Goal: Transaction & Acquisition: Download file/media

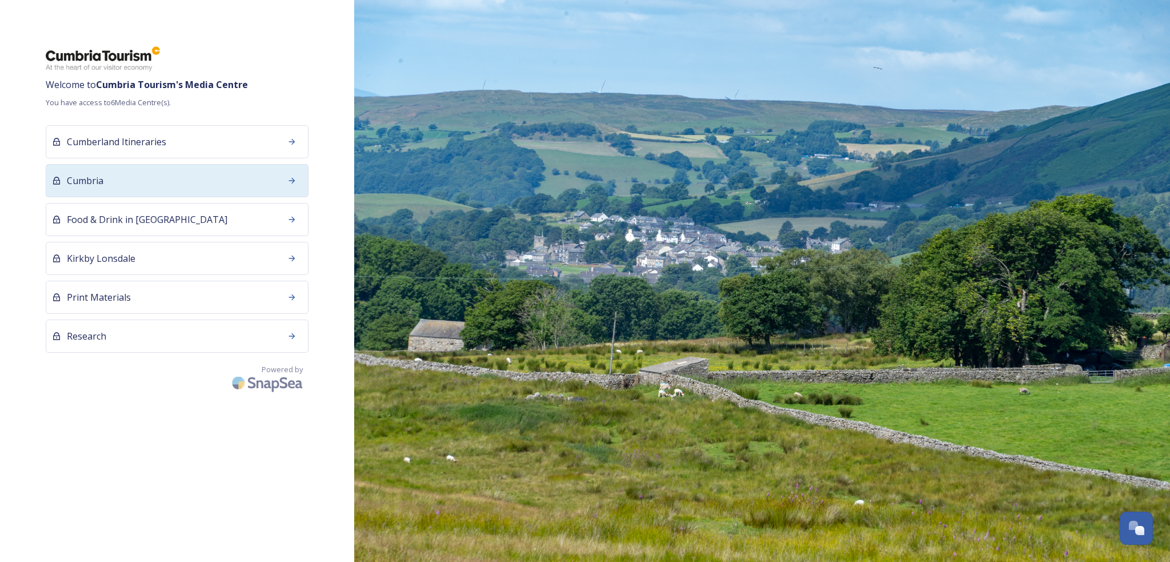
click at [146, 181] on div "Cumbria" at bounding box center [177, 180] width 263 height 33
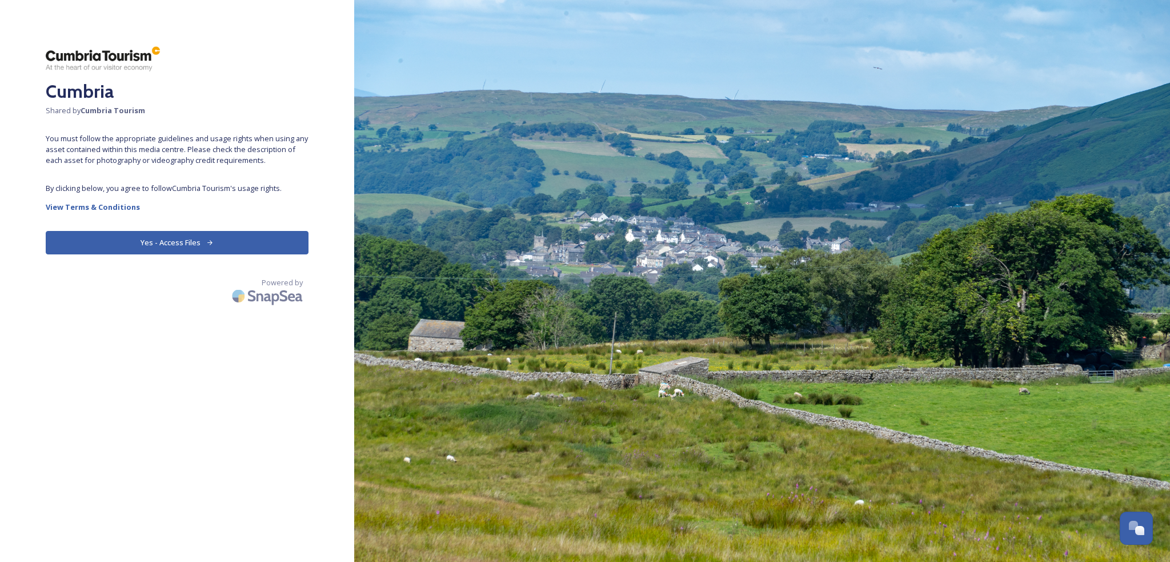
click at [158, 253] on button "Yes - Access Files" at bounding box center [177, 242] width 263 height 23
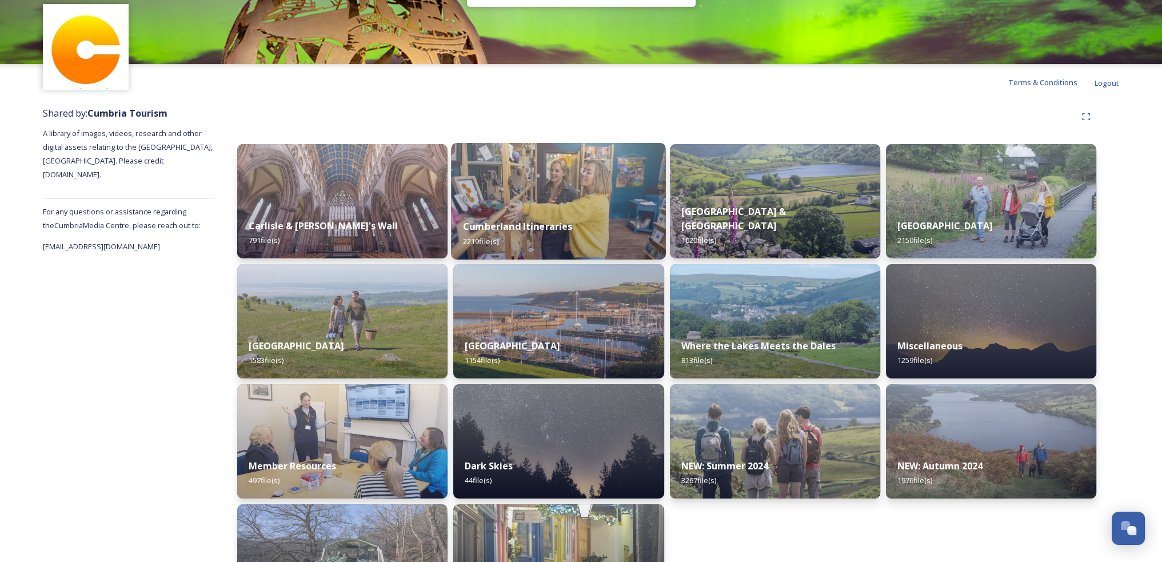
scroll to position [107, 0]
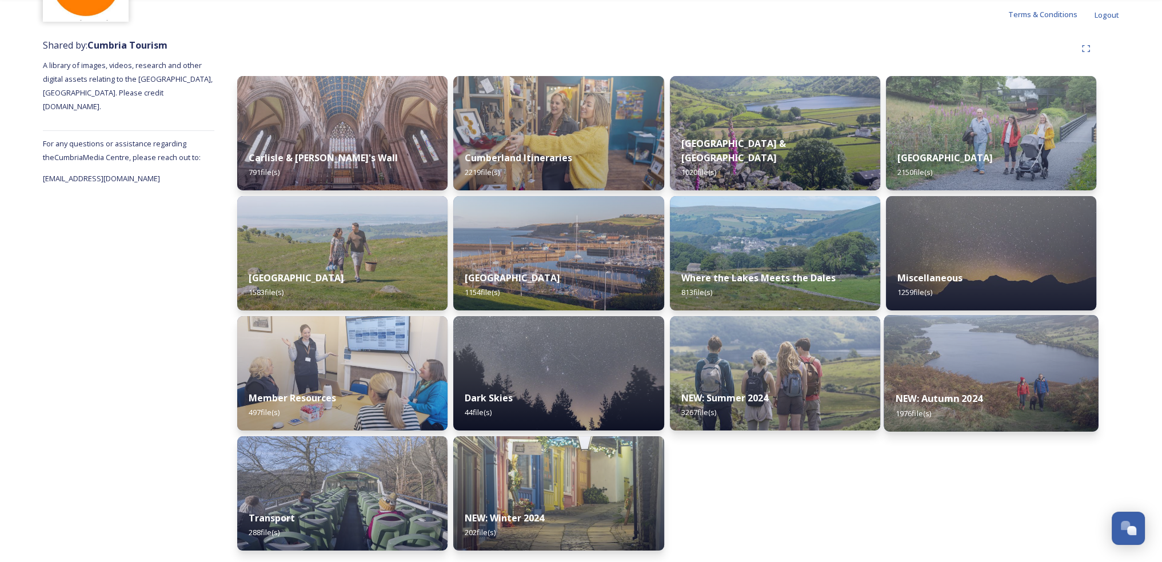
click at [989, 394] on div "NEW: Autumn 2024 1976 file(s)" at bounding box center [990, 405] width 215 height 52
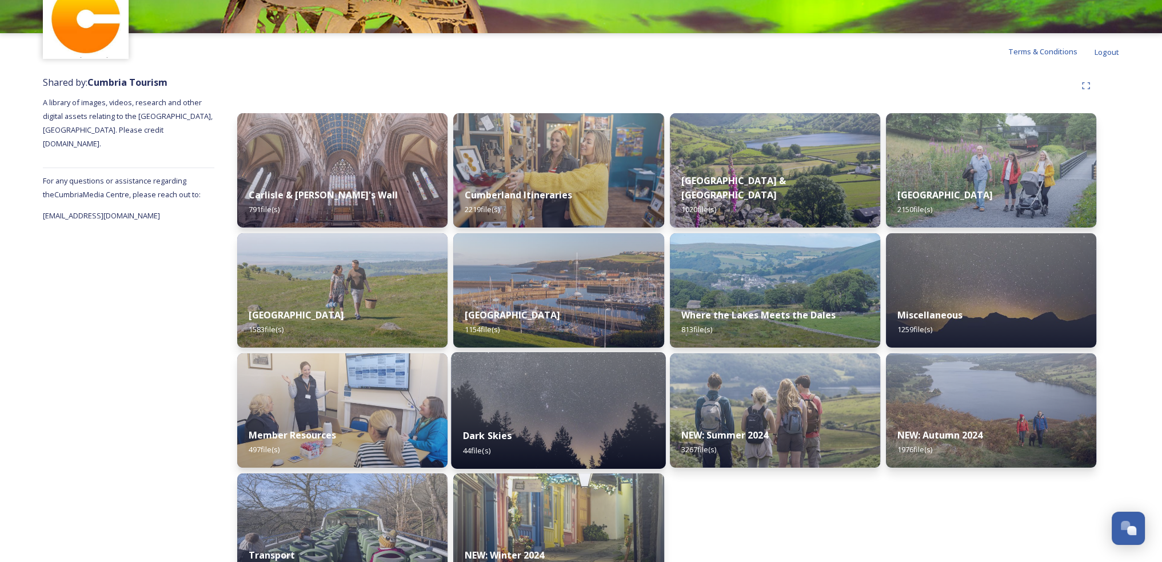
scroll to position [107, 0]
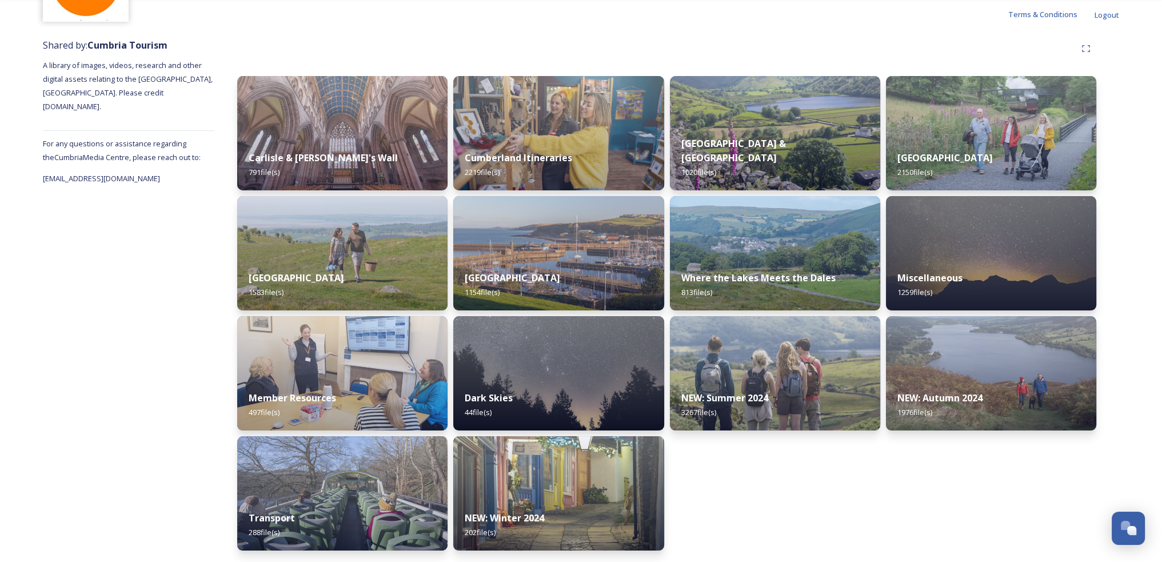
drag, startPoint x: 729, startPoint y: 402, endPoint x: 718, endPoint y: 401, distance: 10.3
click at [729, 401] on strong "NEW: Summer 2024" at bounding box center [724, 397] width 87 height 13
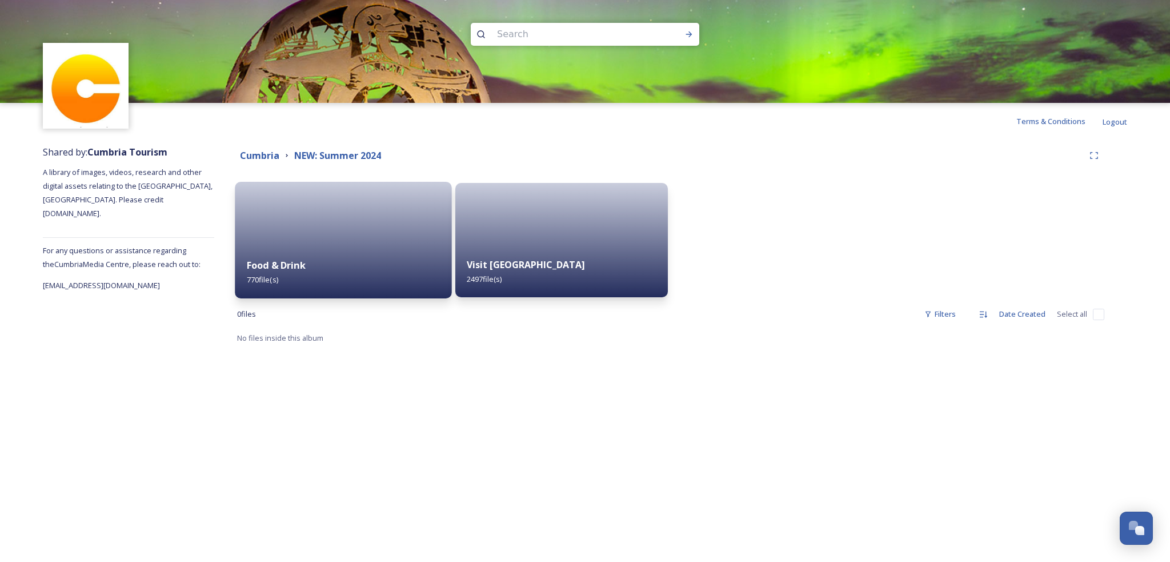
click at [326, 251] on div "Food & Drink 770 file(s)" at bounding box center [343, 272] width 217 height 52
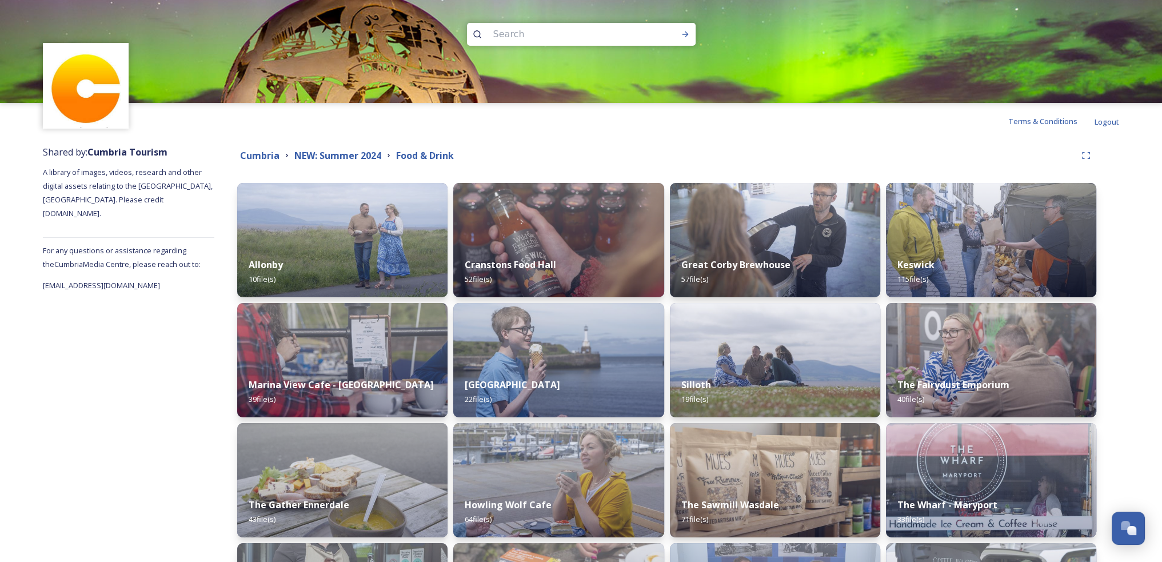
scroll to position [269, 0]
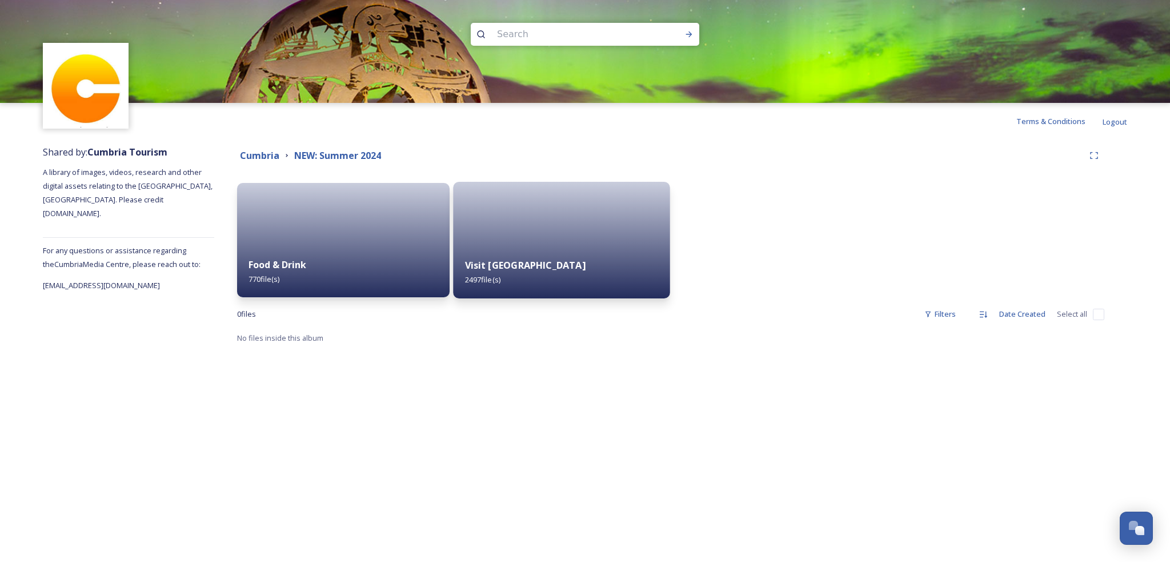
click at [576, 219] on div at bounding box center [561, 240] width 217 height 117
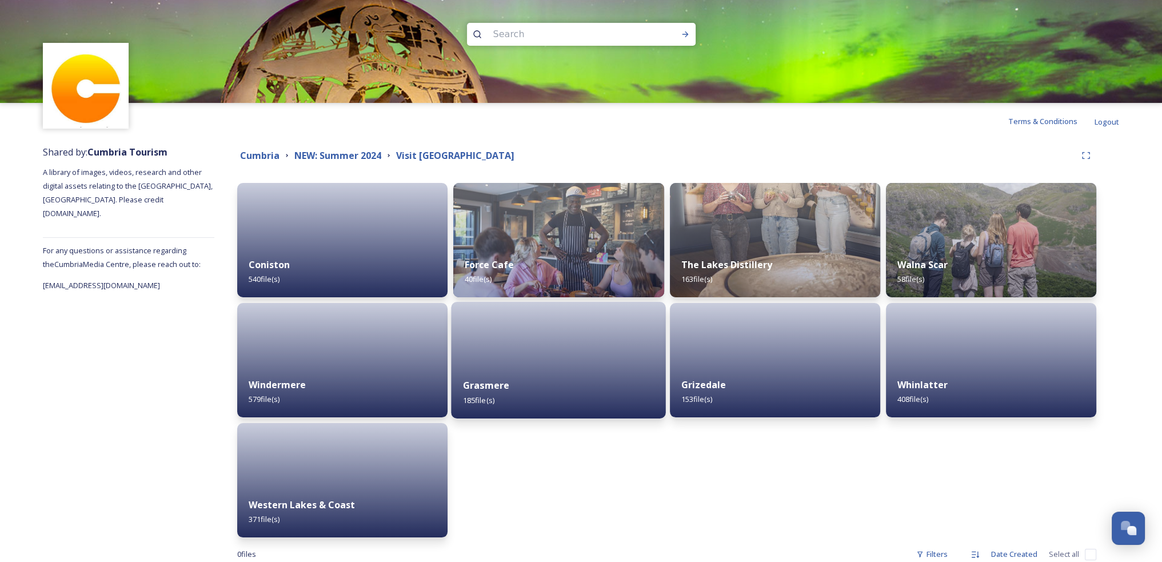
click at [546, 366] on div "Grasmere 185 file(s)" at bounding box center [558, 392] width 215 height 52
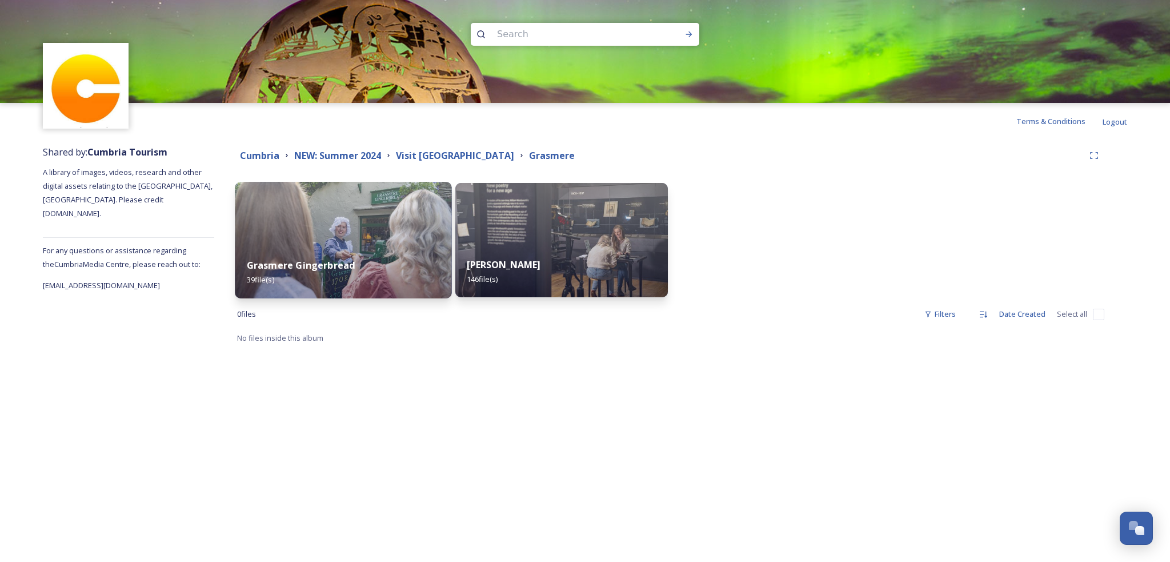
click at [398, 245] on img at bounding box center [343, 240] width 217 height 117
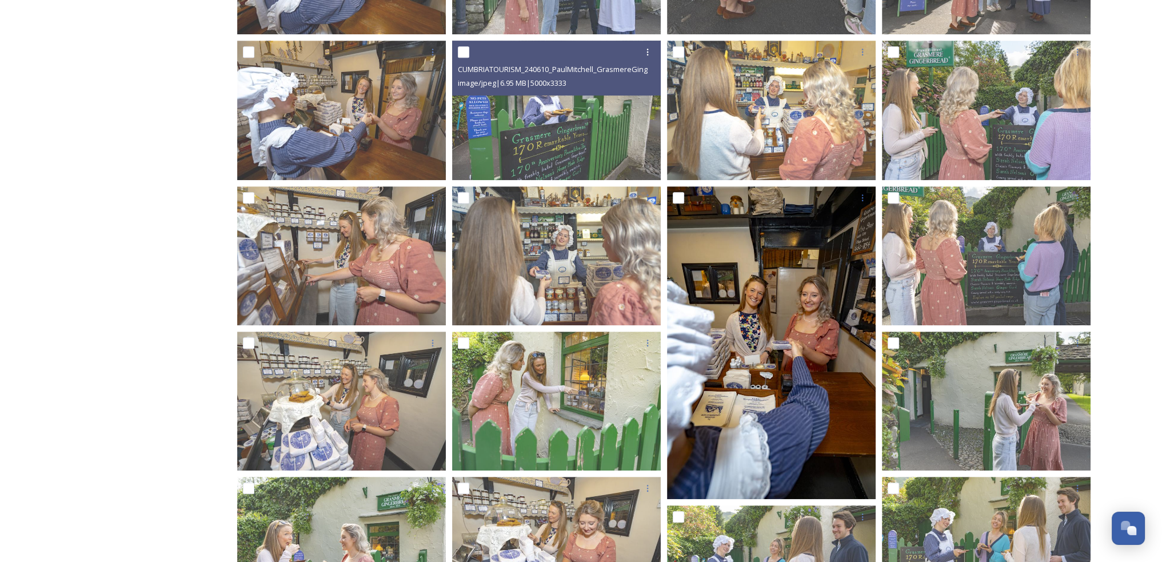
scroll to position [789, 0]
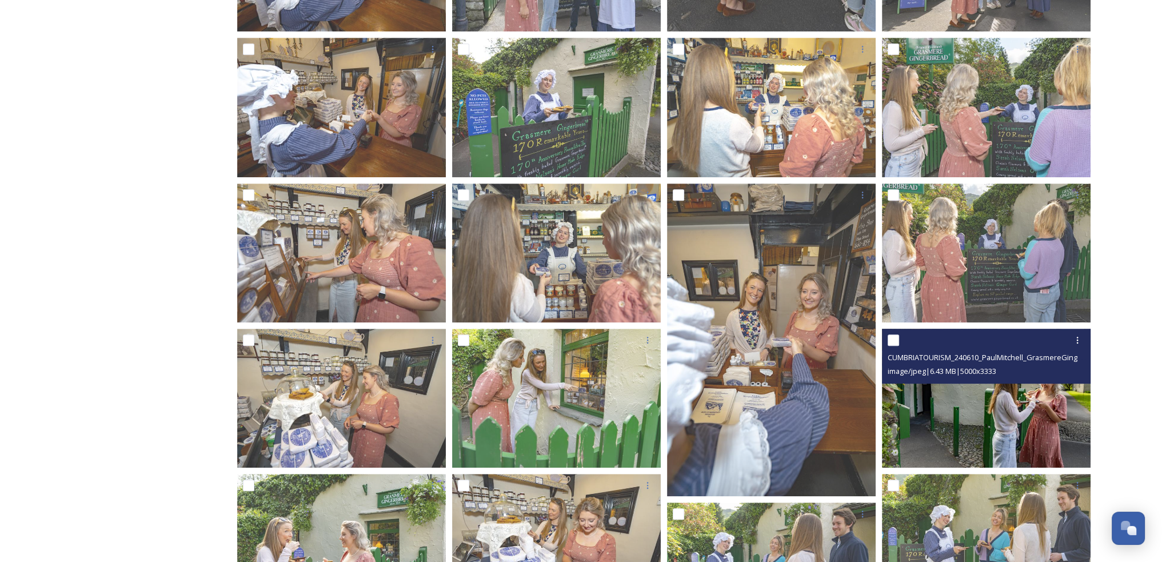
click at [965, 426] on img at bounding box center [986, 398] width 209 height 139
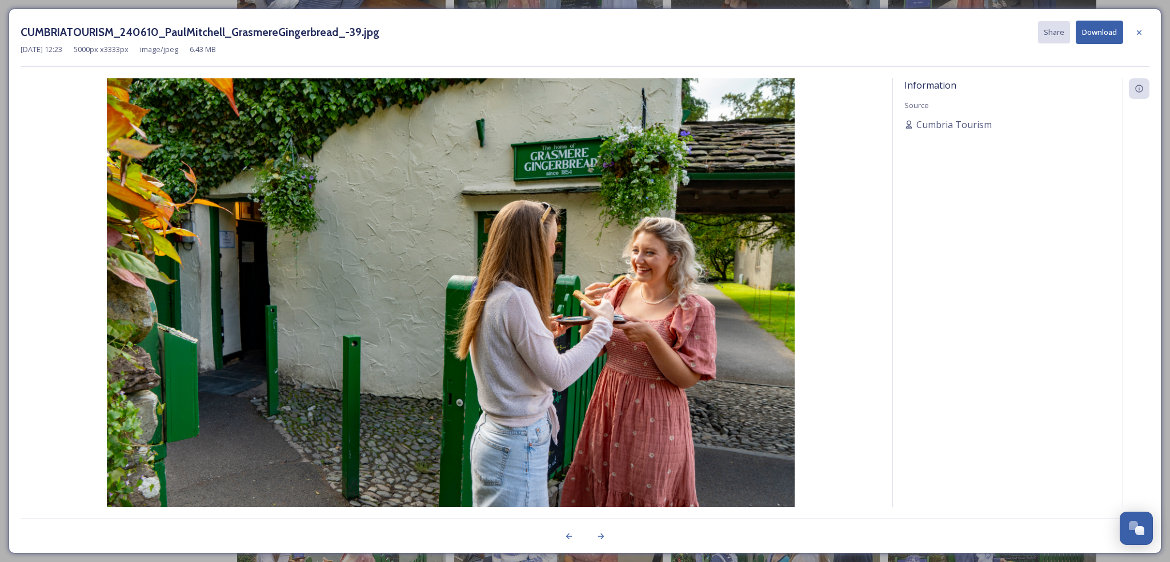
click at [1089, 40] on button "Download" at bounding box center [1099, 32] width 47 height 23
click at [1088, 35] on button "Download" at bounding box center [1099, 32] width 47 height 23
click at [1135, 31] on icon at bounding box center [1139, 32] width 9 height 9
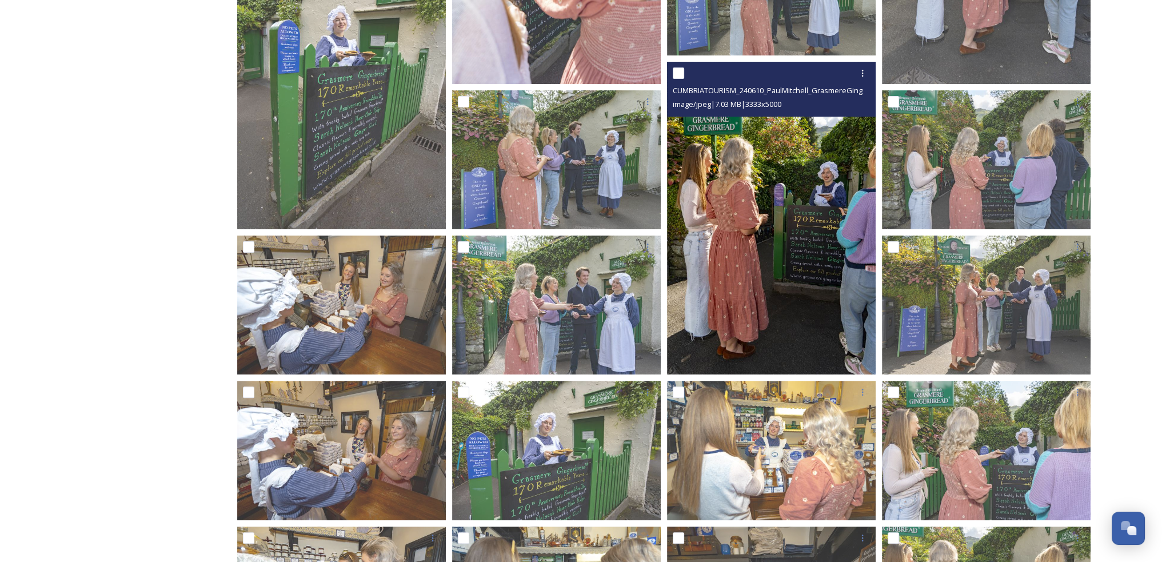
scroll to position [0, 0]
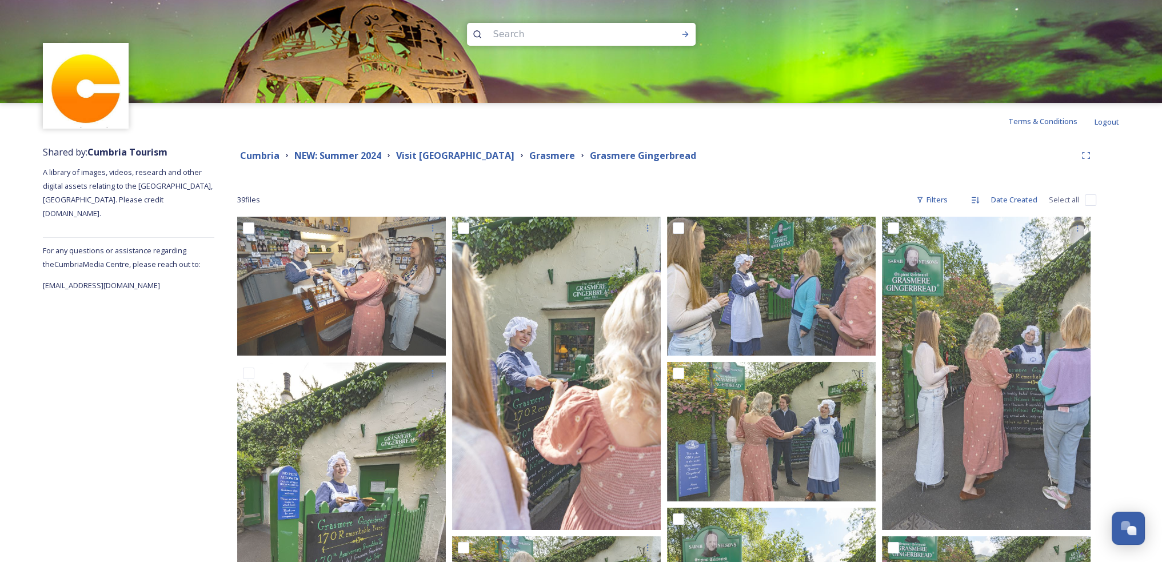
click at [574, 38] on input at bounding box center [565, 34] width 157 height 25
type input "grasmere gingerbread"
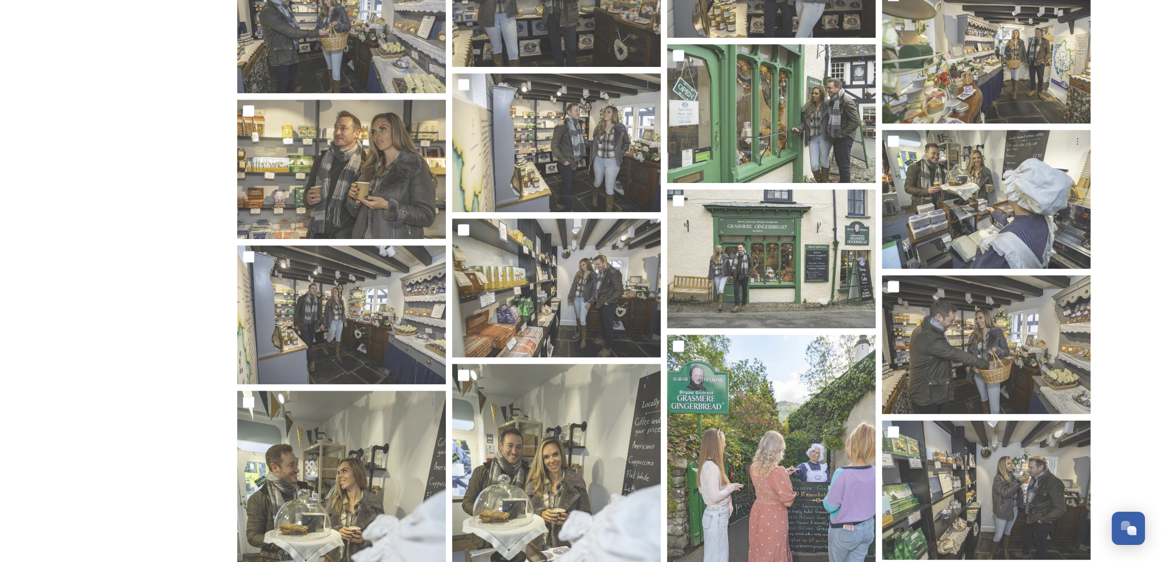
scroll to position [1739, 0]
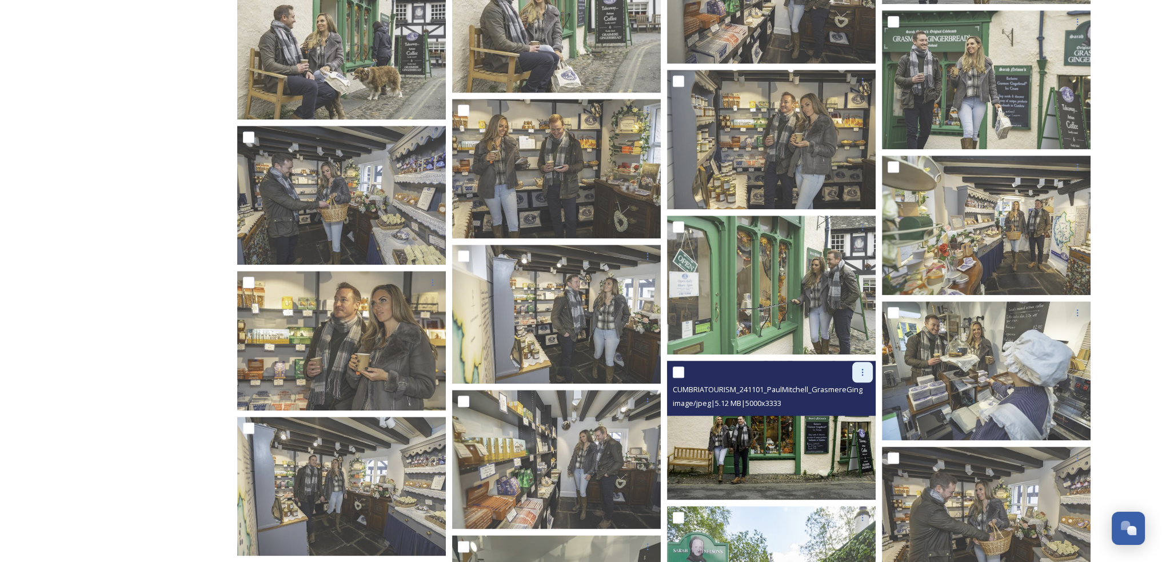
click at [859, 373] on icon at bounding box center [862, 371] width 9 height 9
click at [846, 415] on span "Download" at bounding box center [848, 419] width 35 height 11
